Goal: Obtain resource: Download file/media

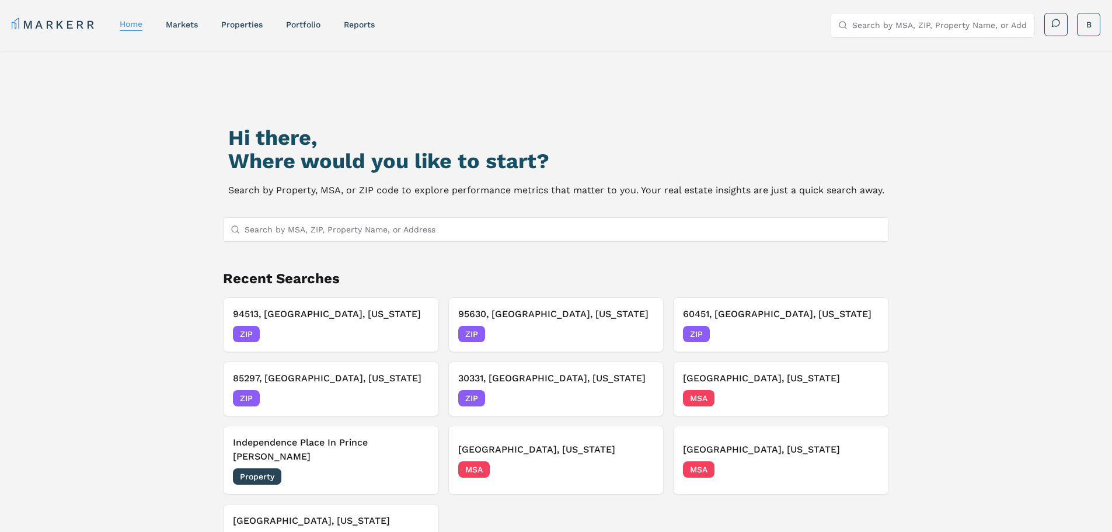
click at [324, 227] on input "Search by MSA, ZIP, Property Name, or Address" at bounding box center [562, 229] width 637 height 23
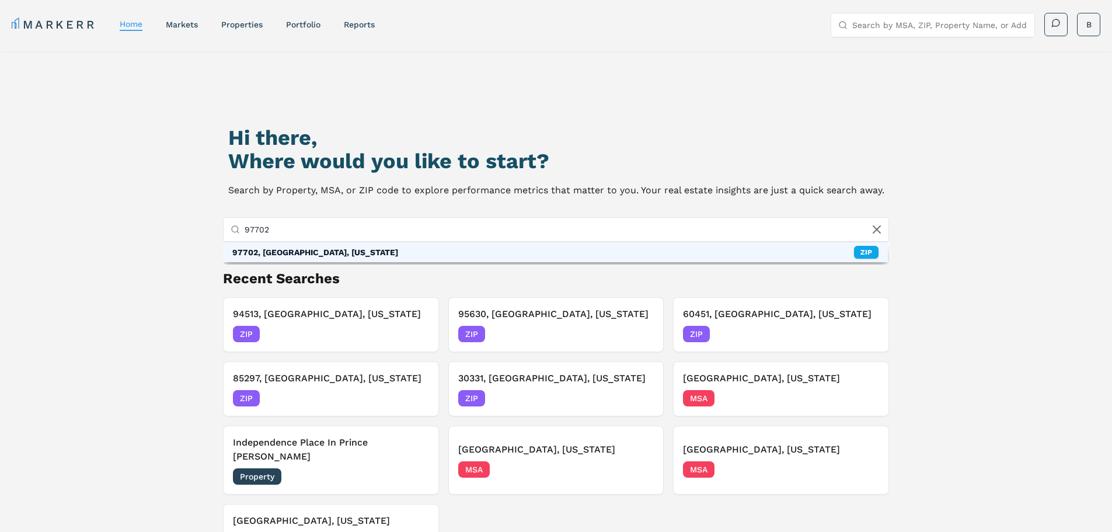
type input "97702"
click at [303, 256] on div "97702, [GEOGRAPHIC_DATA], [US_STATE]" at bounding box center [315, 252] width 166 height 12
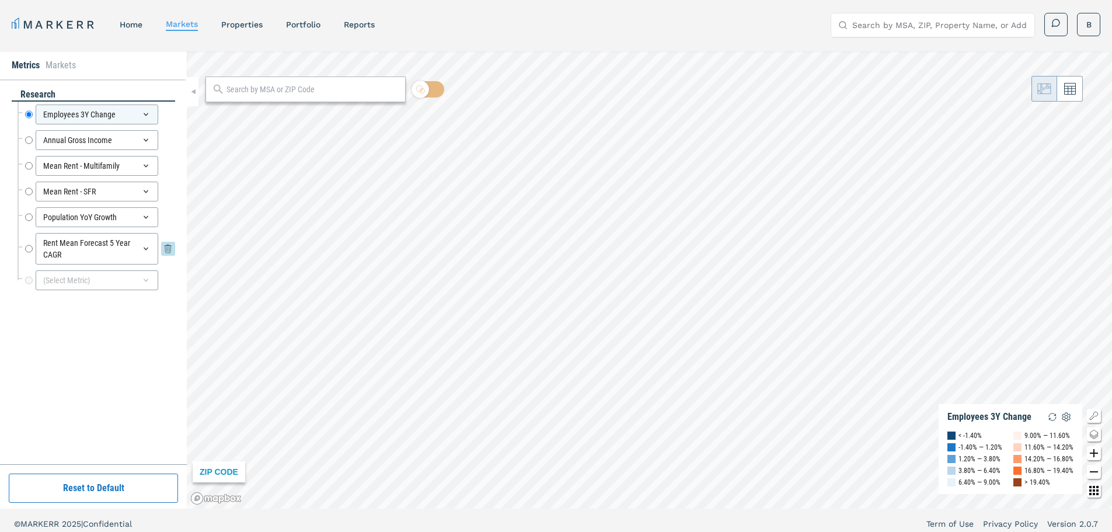
click at [31, 249] on input "Rent Mean Forecast 5 Year CAGR" at bounding box center [29, 249] width 8 height 32
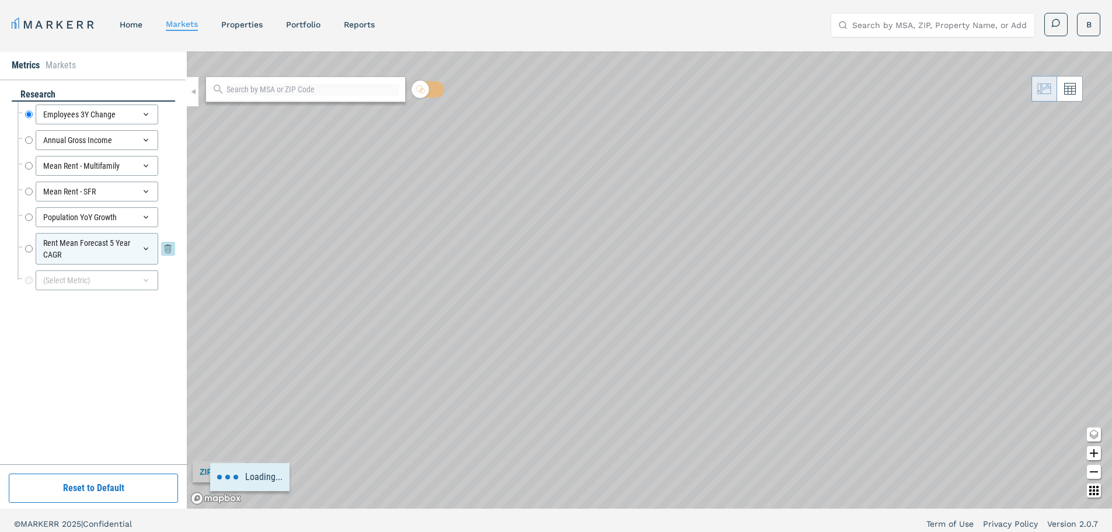
radio input "false"
radio input "true"
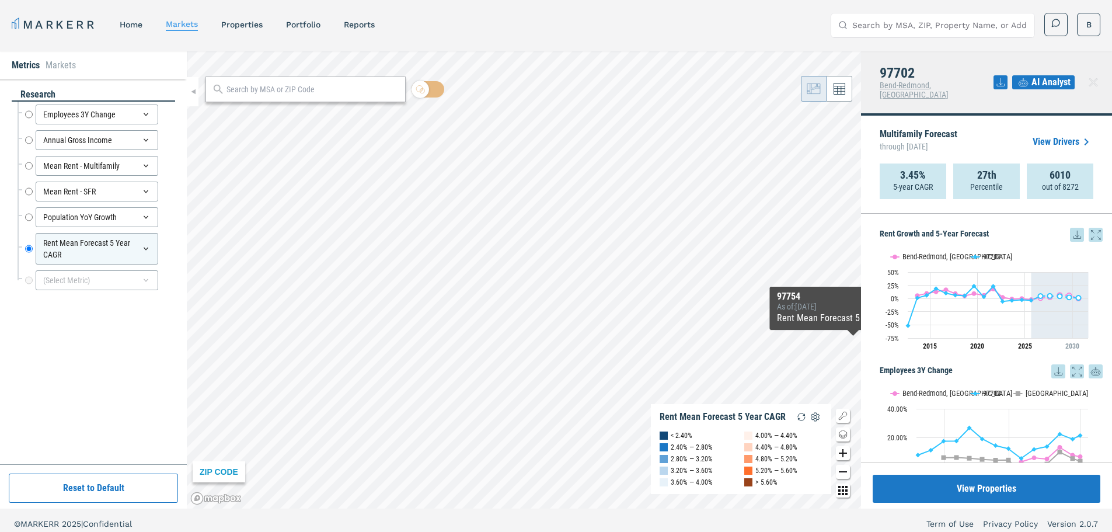
click at [1073, 230] on icon at bounding box center [1077, 234] width 8 height 8
click at [1030, 300] on div "Download as XLS" at bounding box center [1024, 301] width 67 height 12
